Goal: Book appointment/travel/reservation

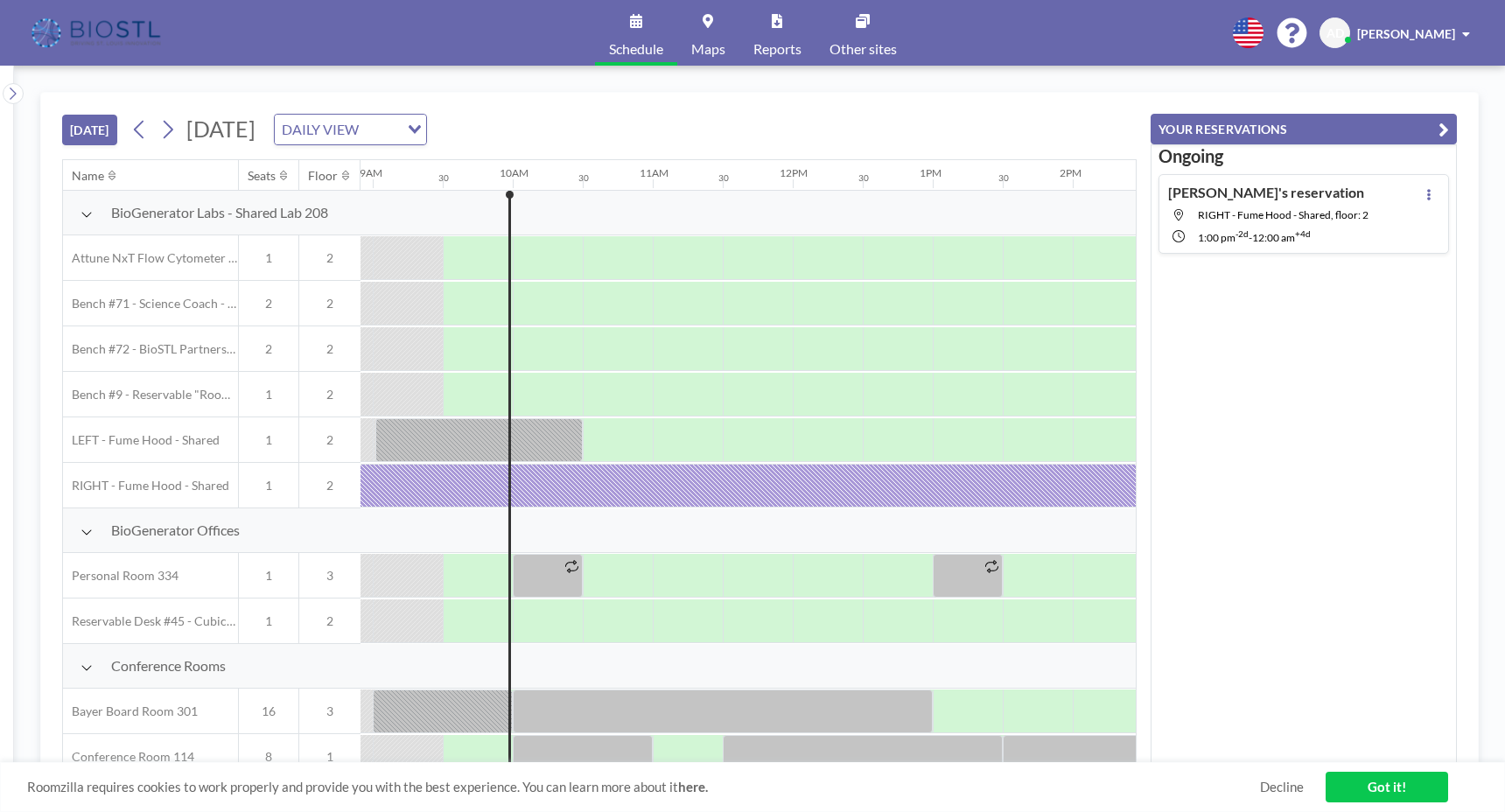
scroll to position [0, 1260]
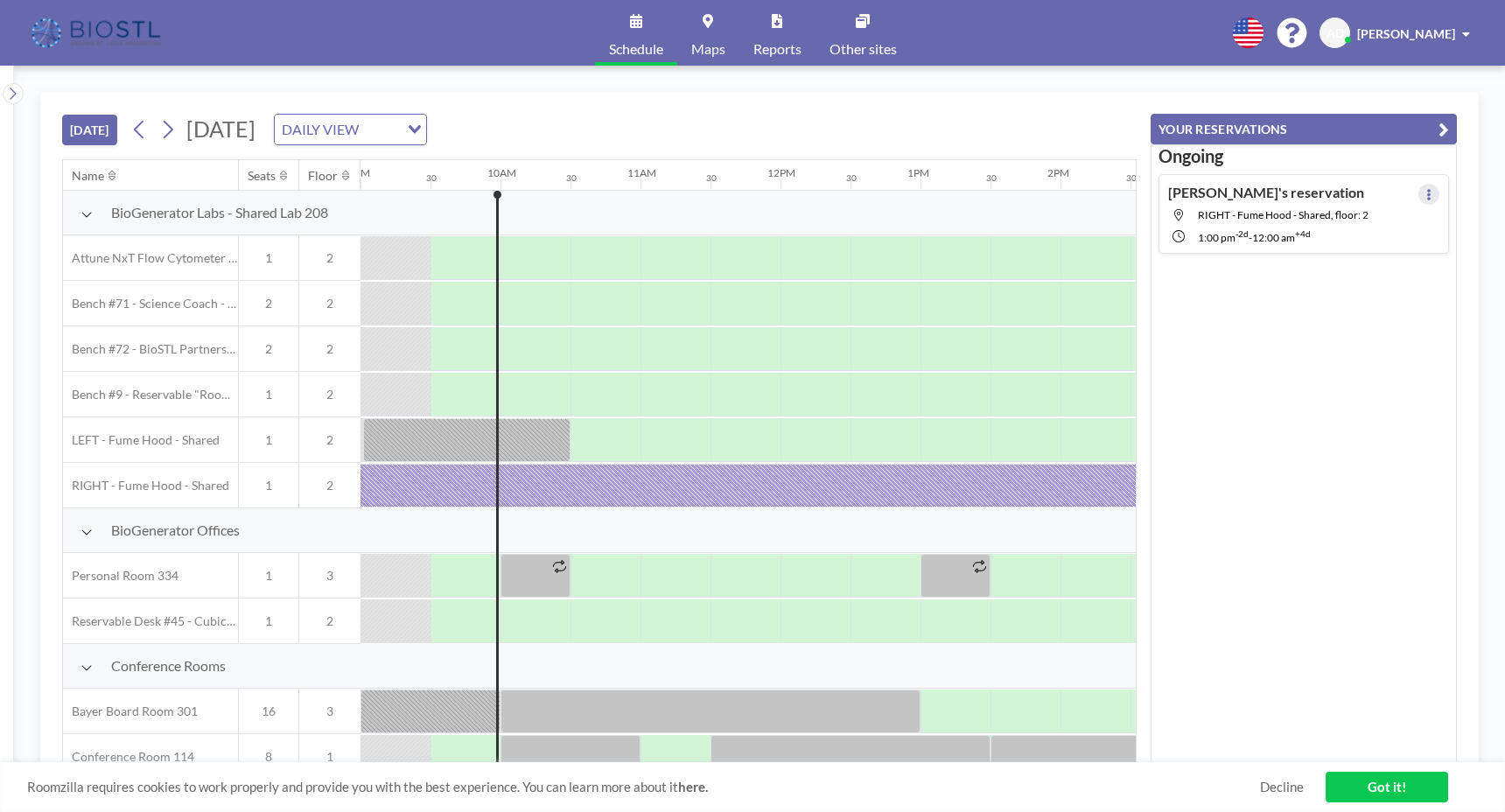
click at [1418, 187] on button at bounding box center [1428, 194] width 21 height 21
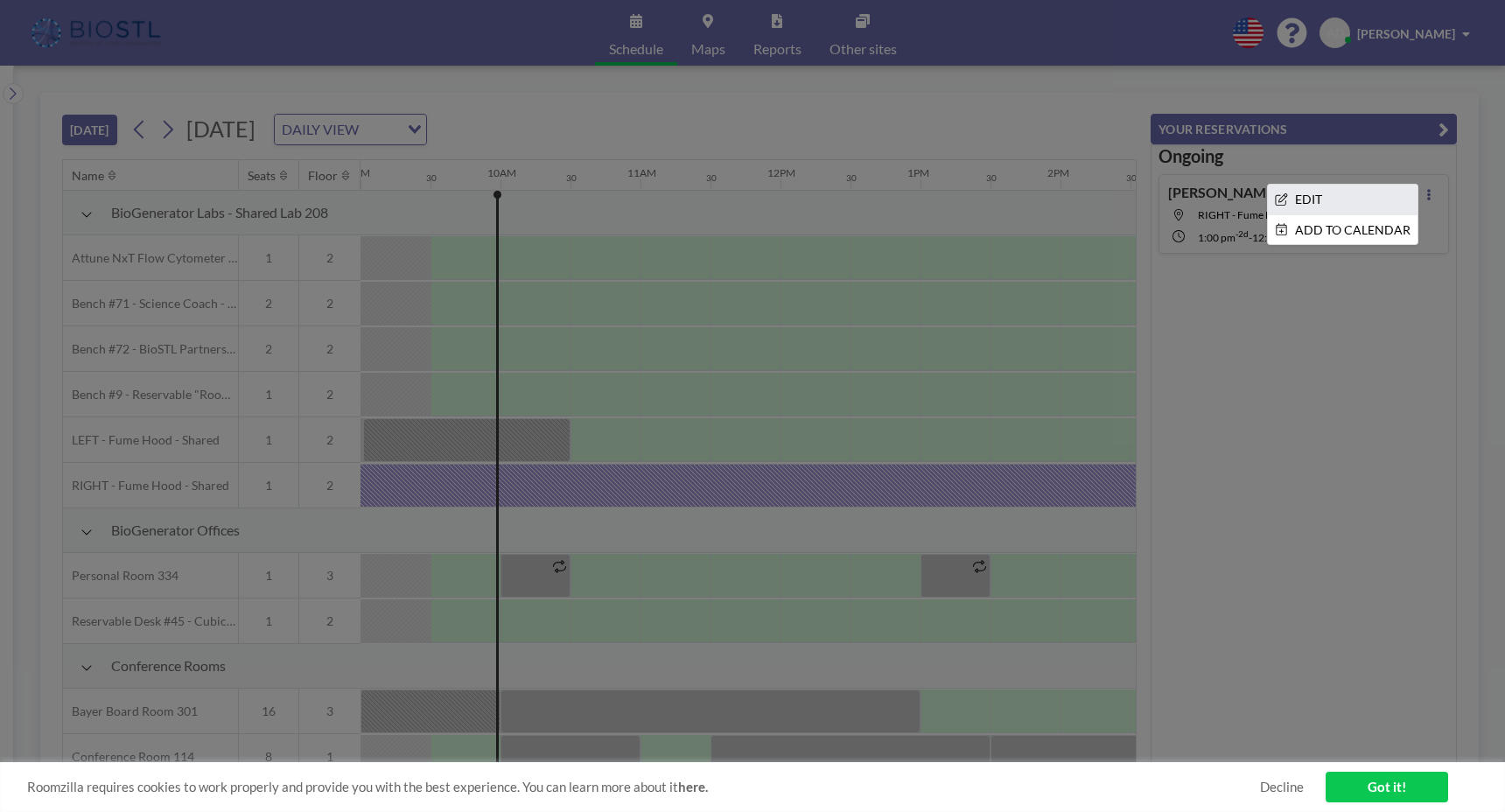
click at [1307, 194] on li "EDIT" at bounding box center [1342, 200] width 150 height 30
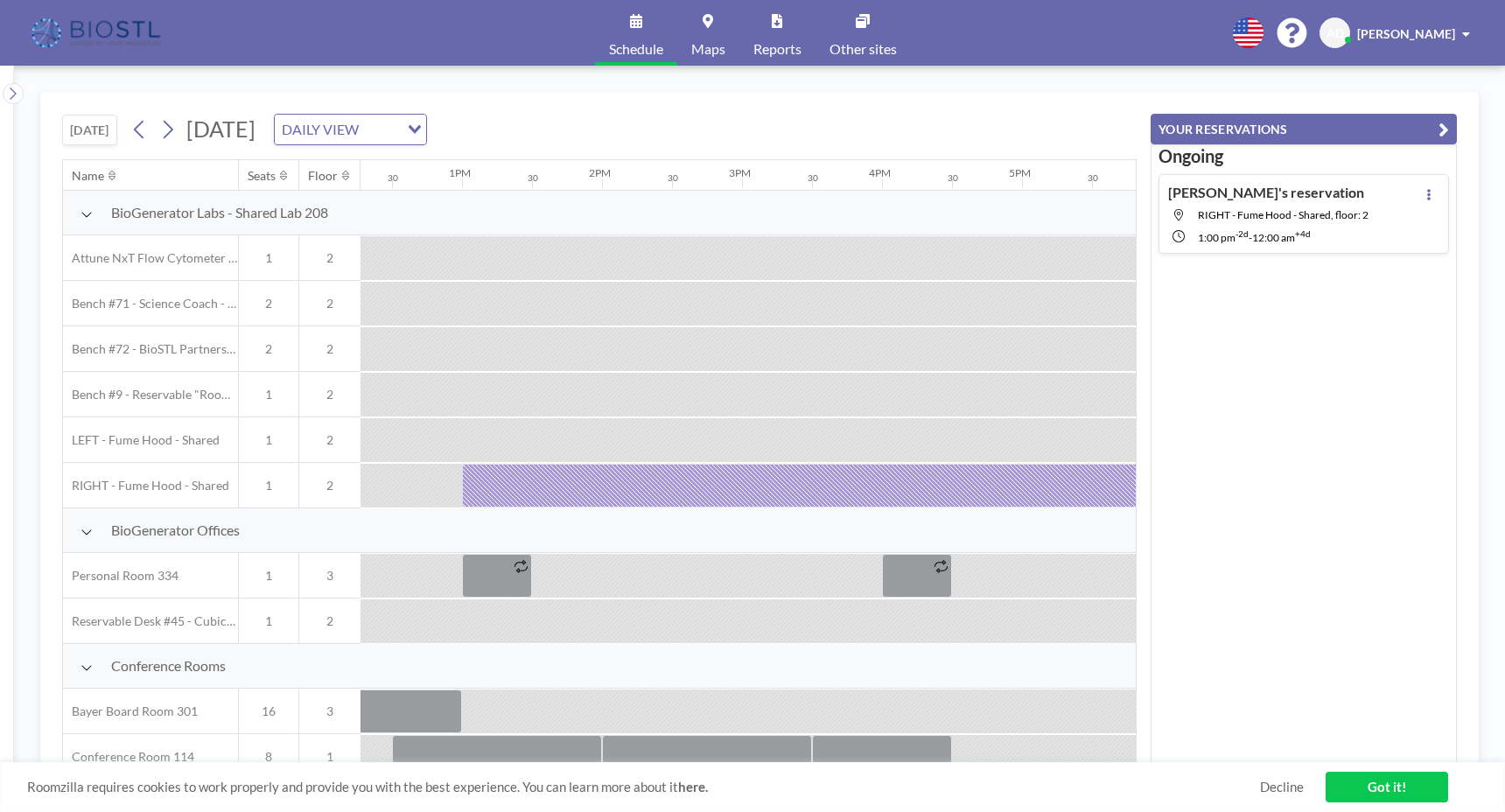
scroll to position [0, 1750]
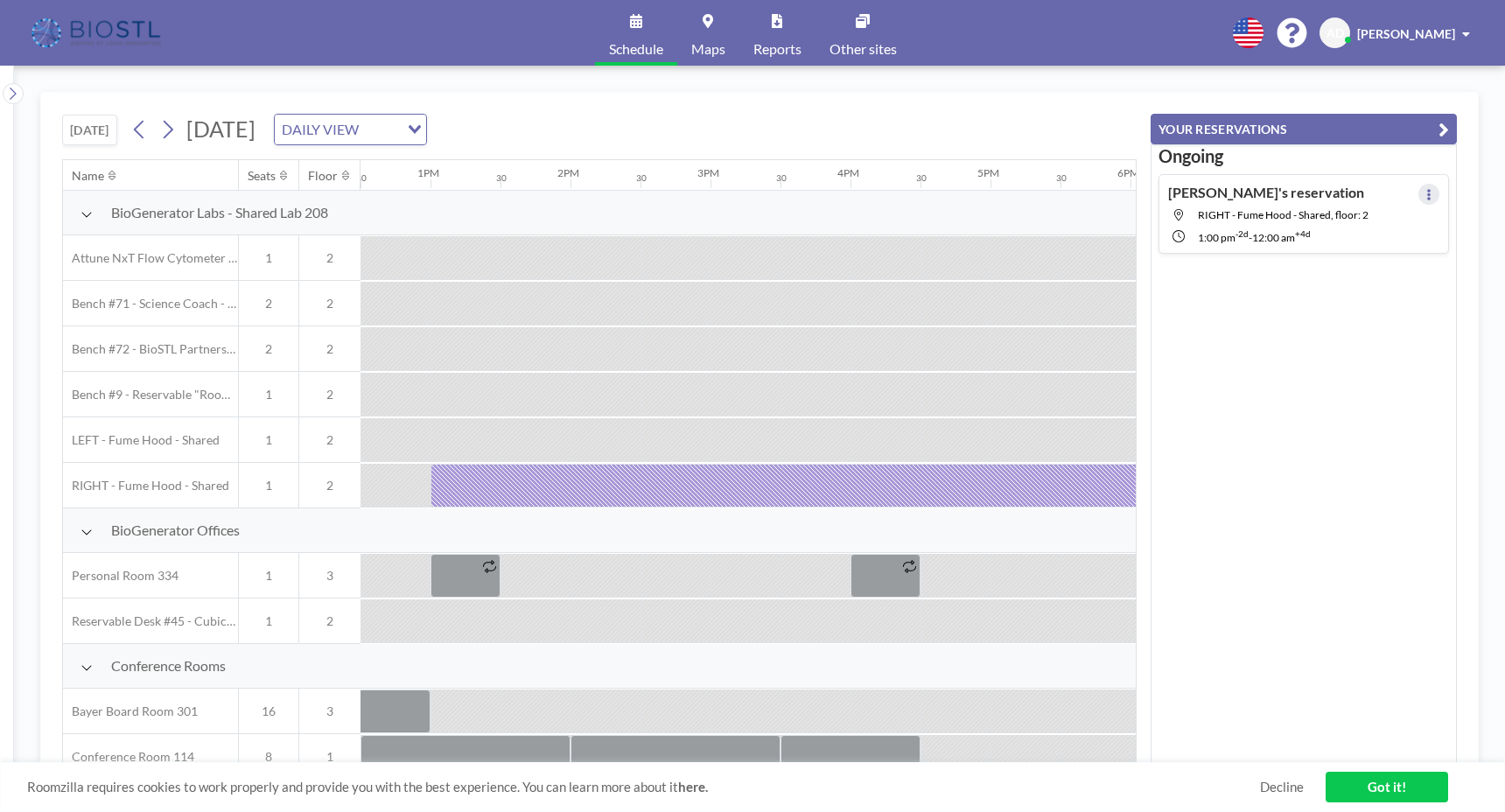
click at [1426, 191] on icon at bounding box center [1429, 195] width 7 height 11
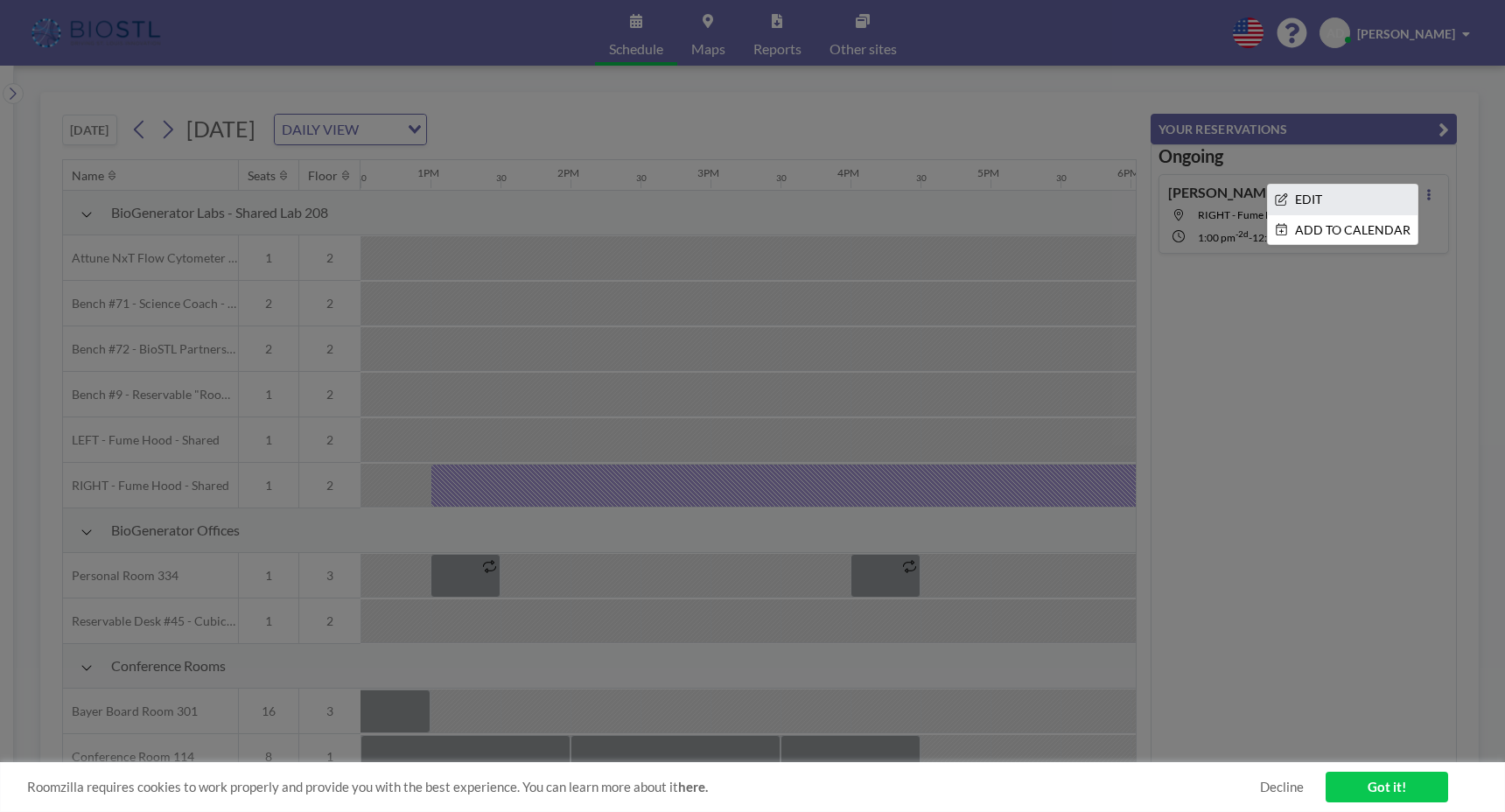
click at [1347, 205] on li "EDIT" at bounding box center [1342, 200] width 150 height 30
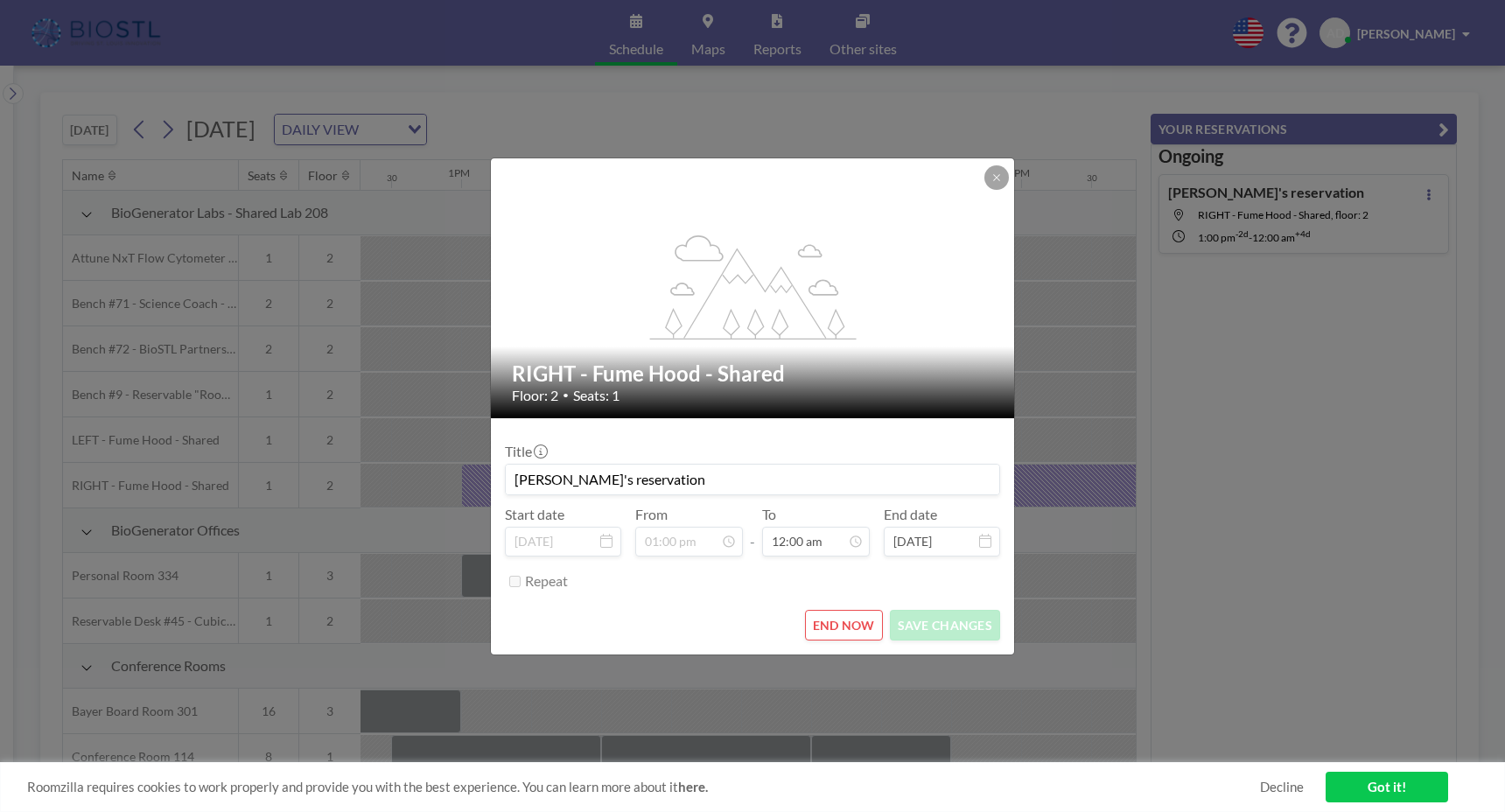
scroll to position [0, 1750]
click at [823, 619] on button "END NOW" at bounding box center [844, 624] width 78 height 30
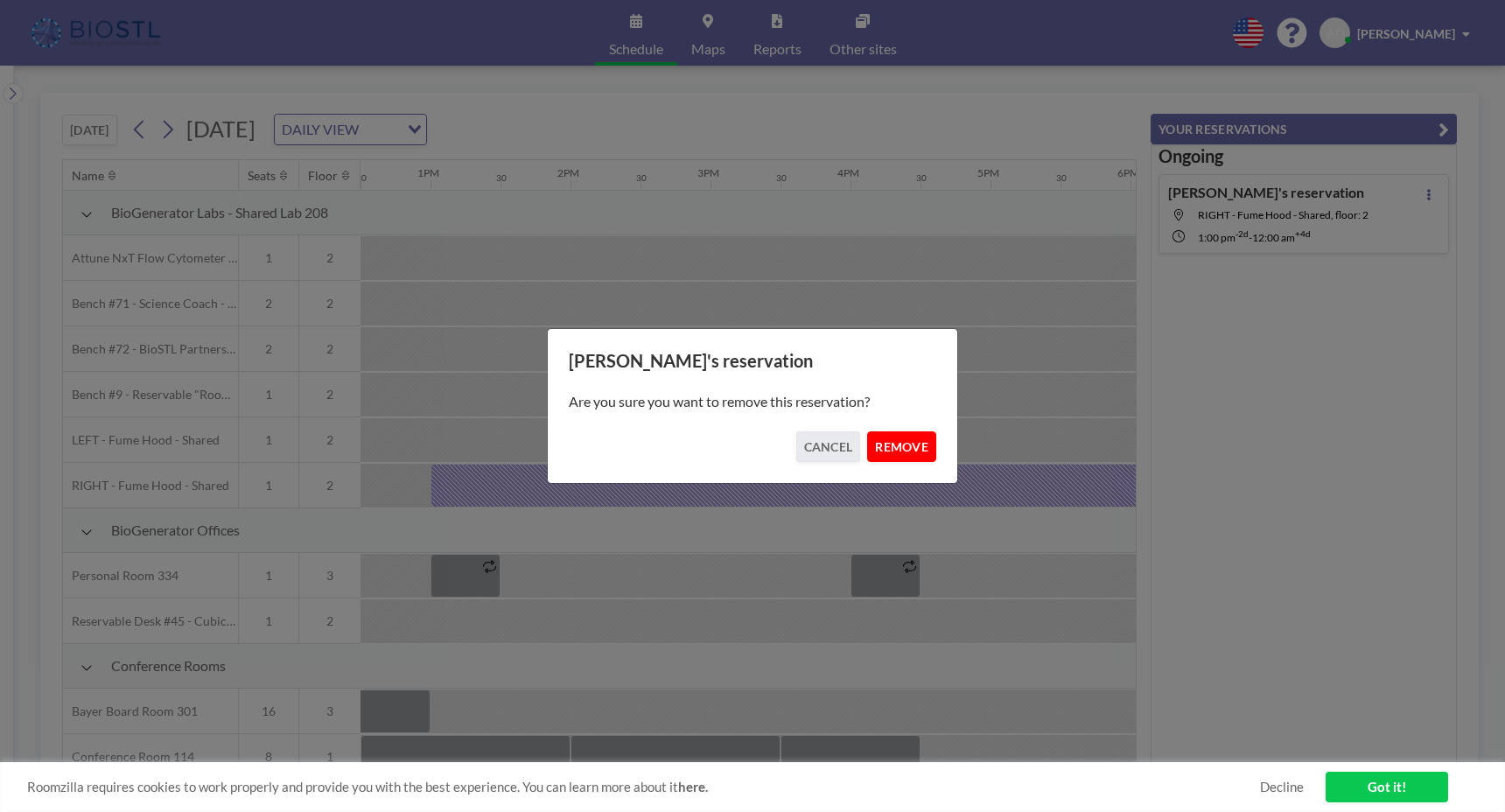
click at [900, 446] on button "REMOVE" at bounding box center [901, 446] width 69 height 30
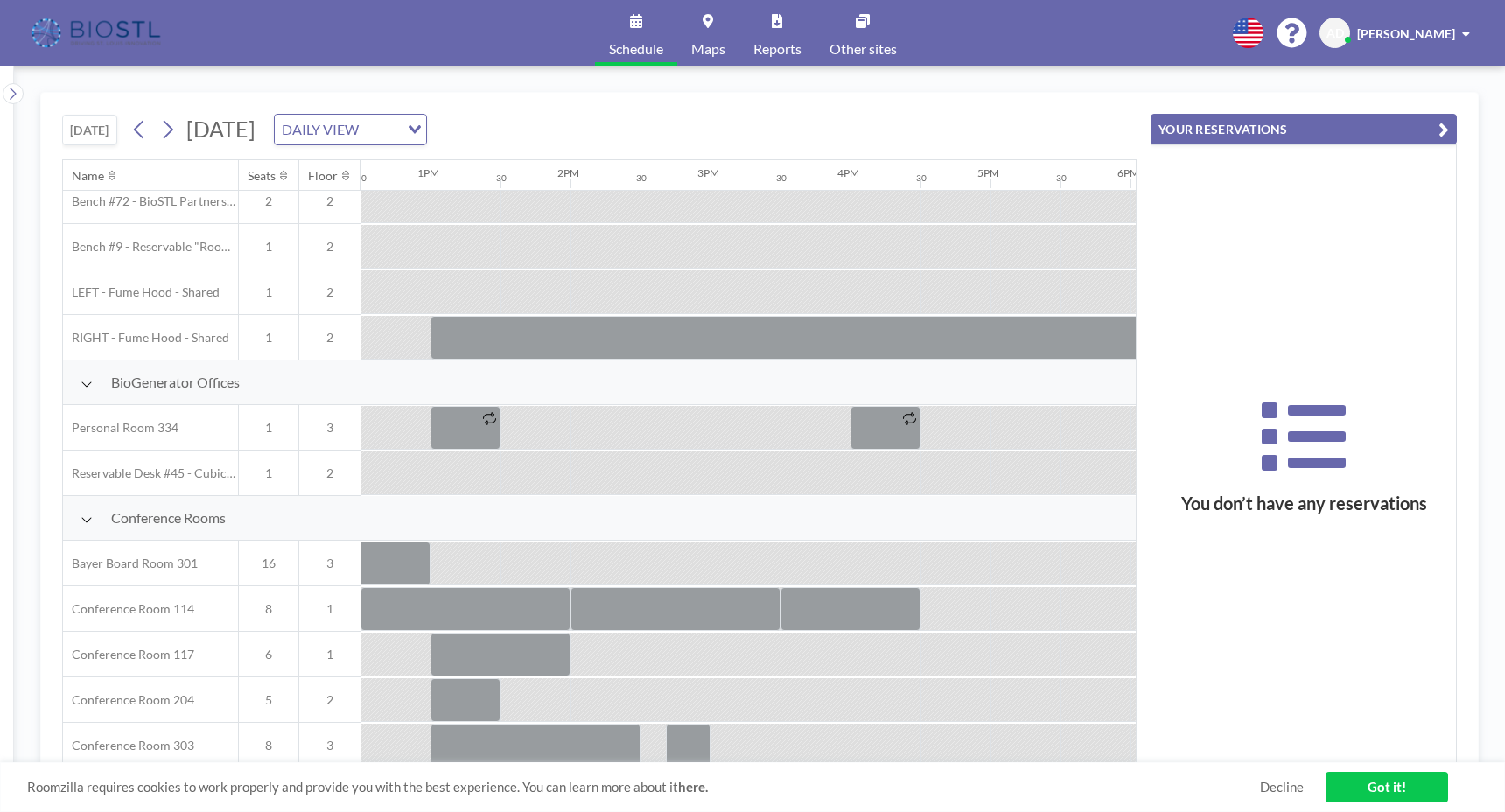
scroll to position [148, 1750]
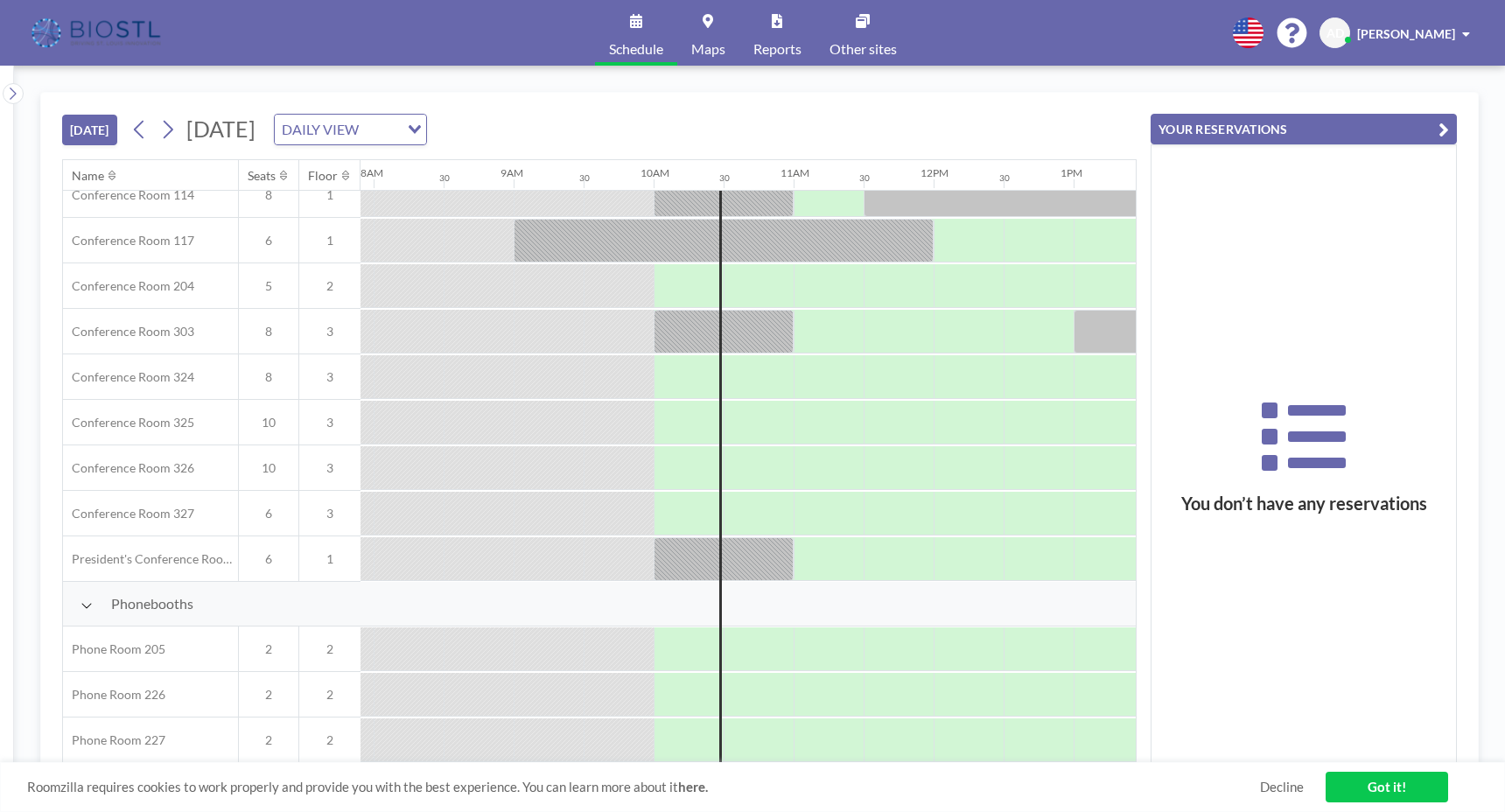
scroll to position [570, 1107]
click at [824, 686] on div at bounding box center [829, 694] width 70 height 43
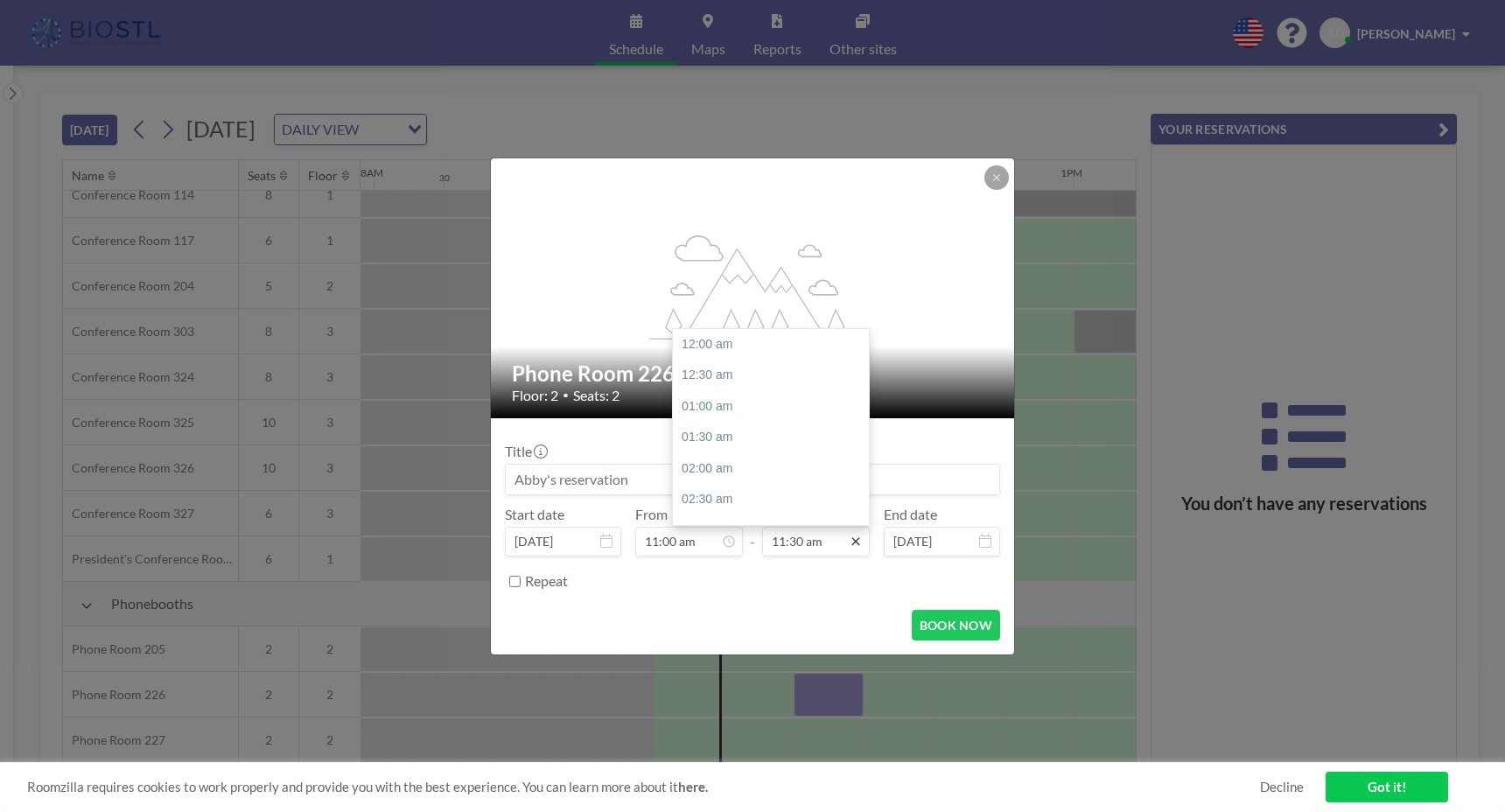
scroll to position [717, 0]
click at [717, 404] on div "12:30 pm" at bounding box center [775, 406] width 205 height 31
type input "12:30 pm"
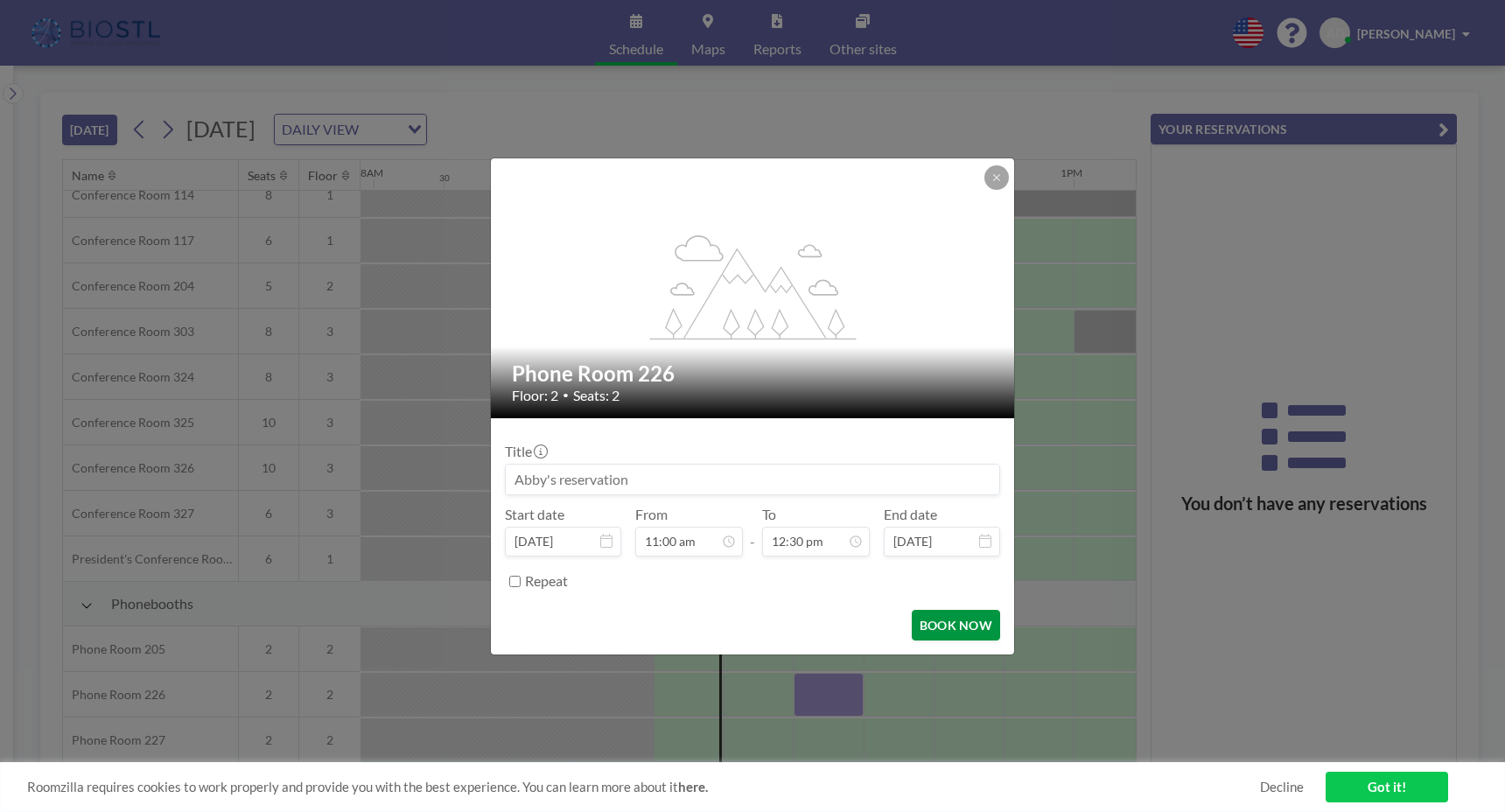
scroll to position [779, 0]
click at [940, 625] on button "BOOK NOW" at bounding box center [956, 624] width 89 height 30
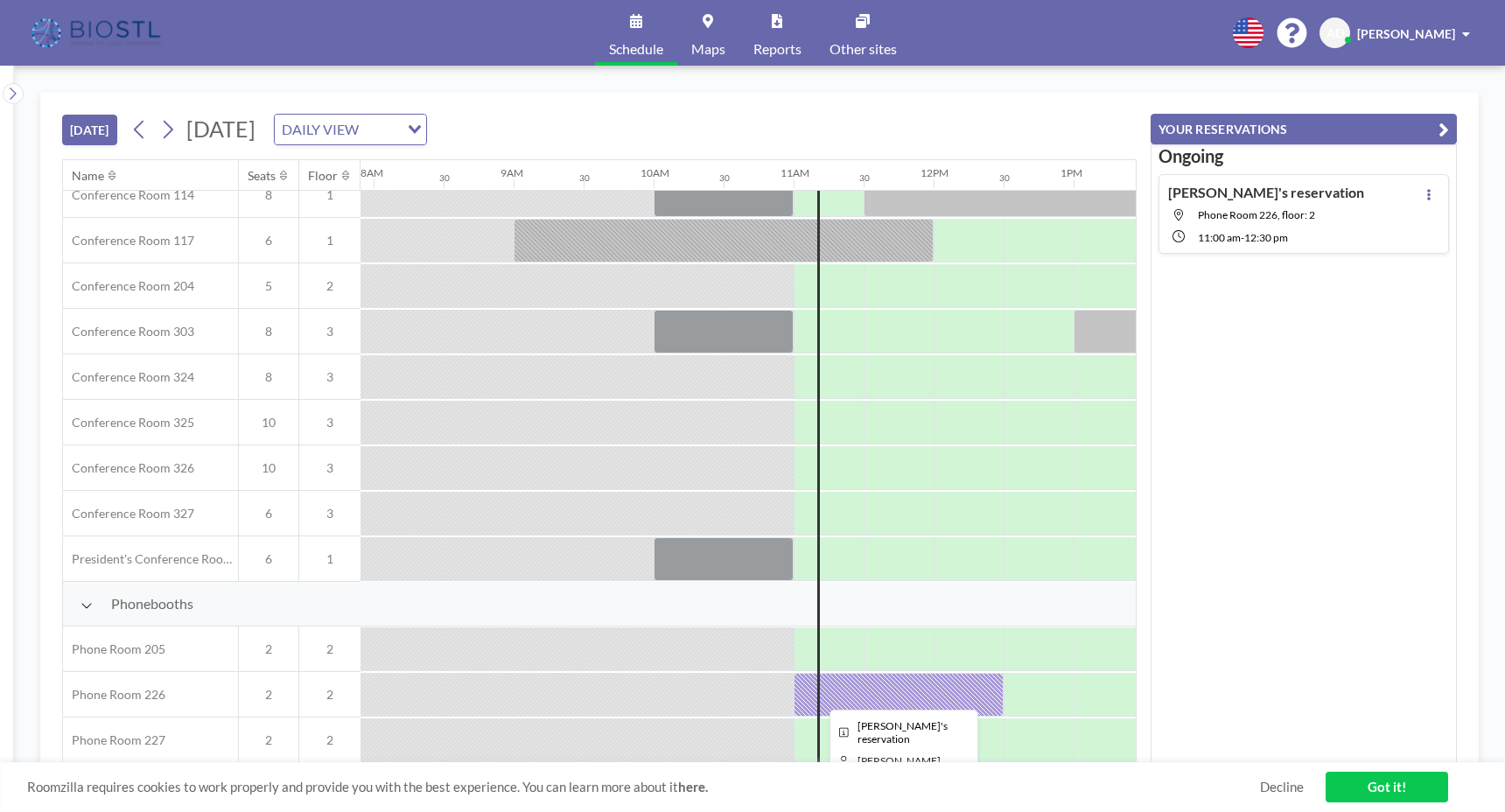
click at [883, 696] on div at bounding box center [898, 694] width 210 height 43
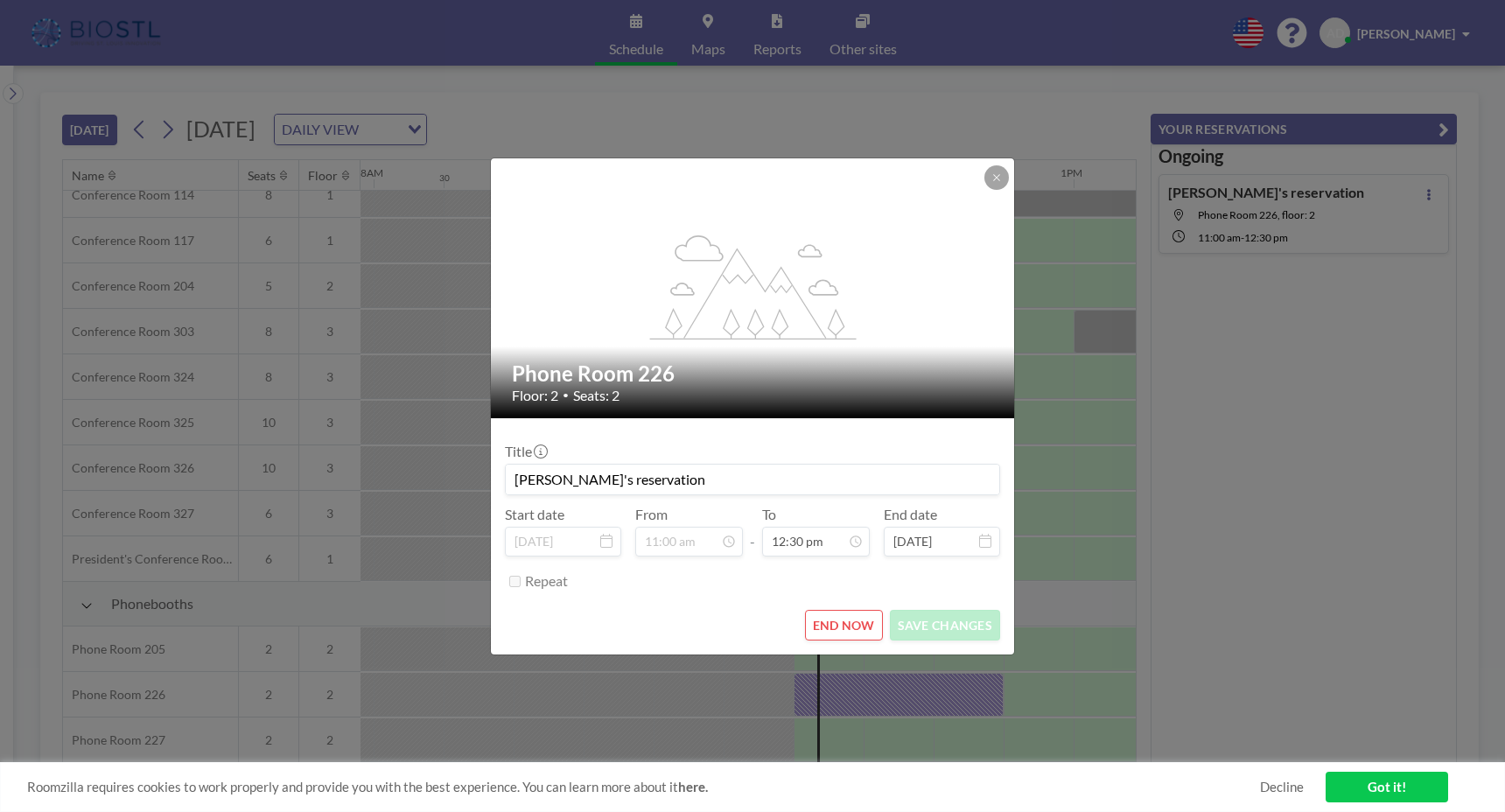
click at [850, 625] on button "END NOW" at bounding box center [844, 624] width 78 height 30
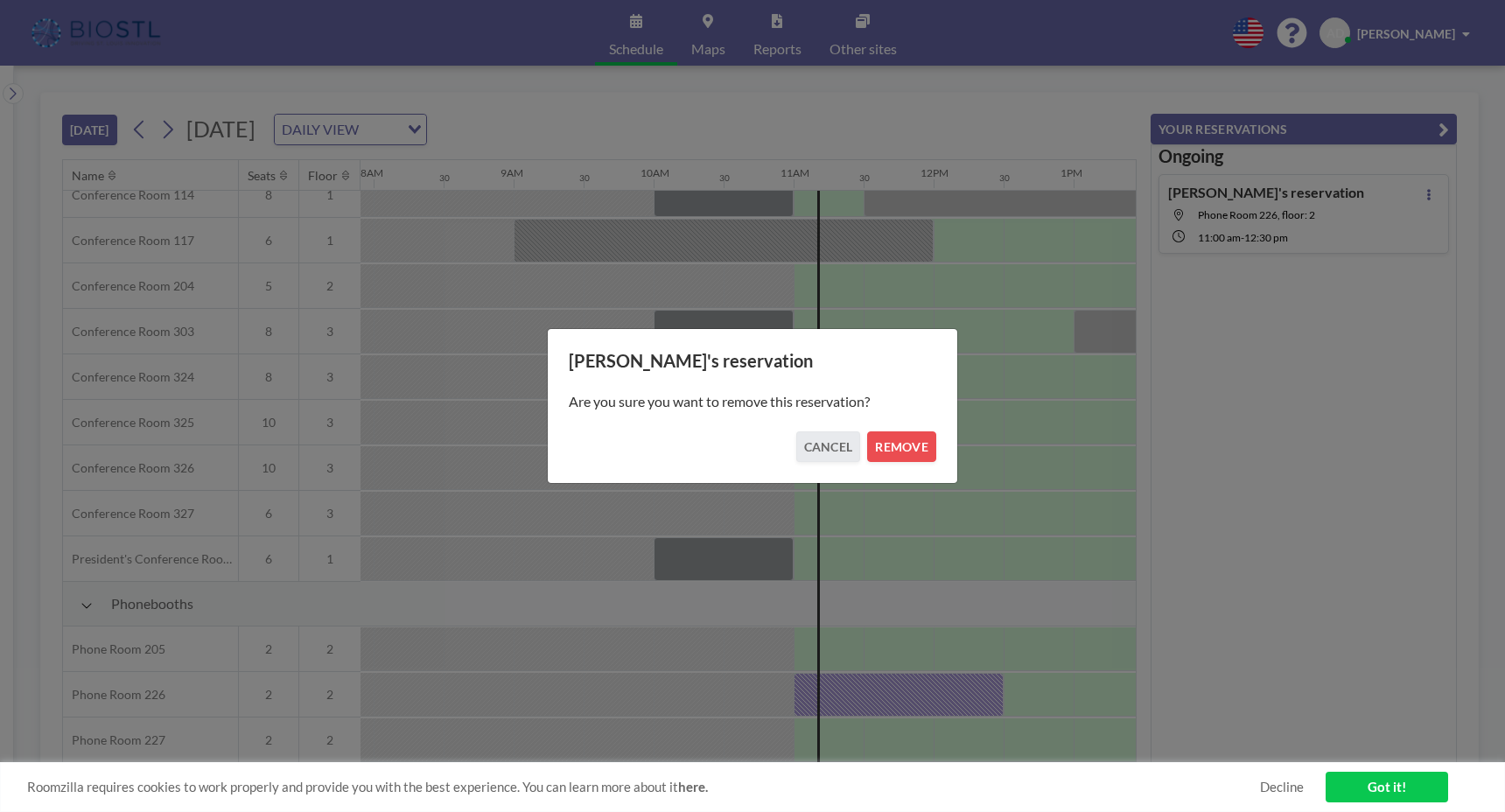
click at [876, 425] on div "Are you sure you want to remove this reservation?" at bounding box center [753, 401] width 368 height 59
click at [881, 440] on button "REMOVE" at bounding box center [901, 446] width 69 height 30
